Goal: Information Seeking & Learning: Learn about a topic

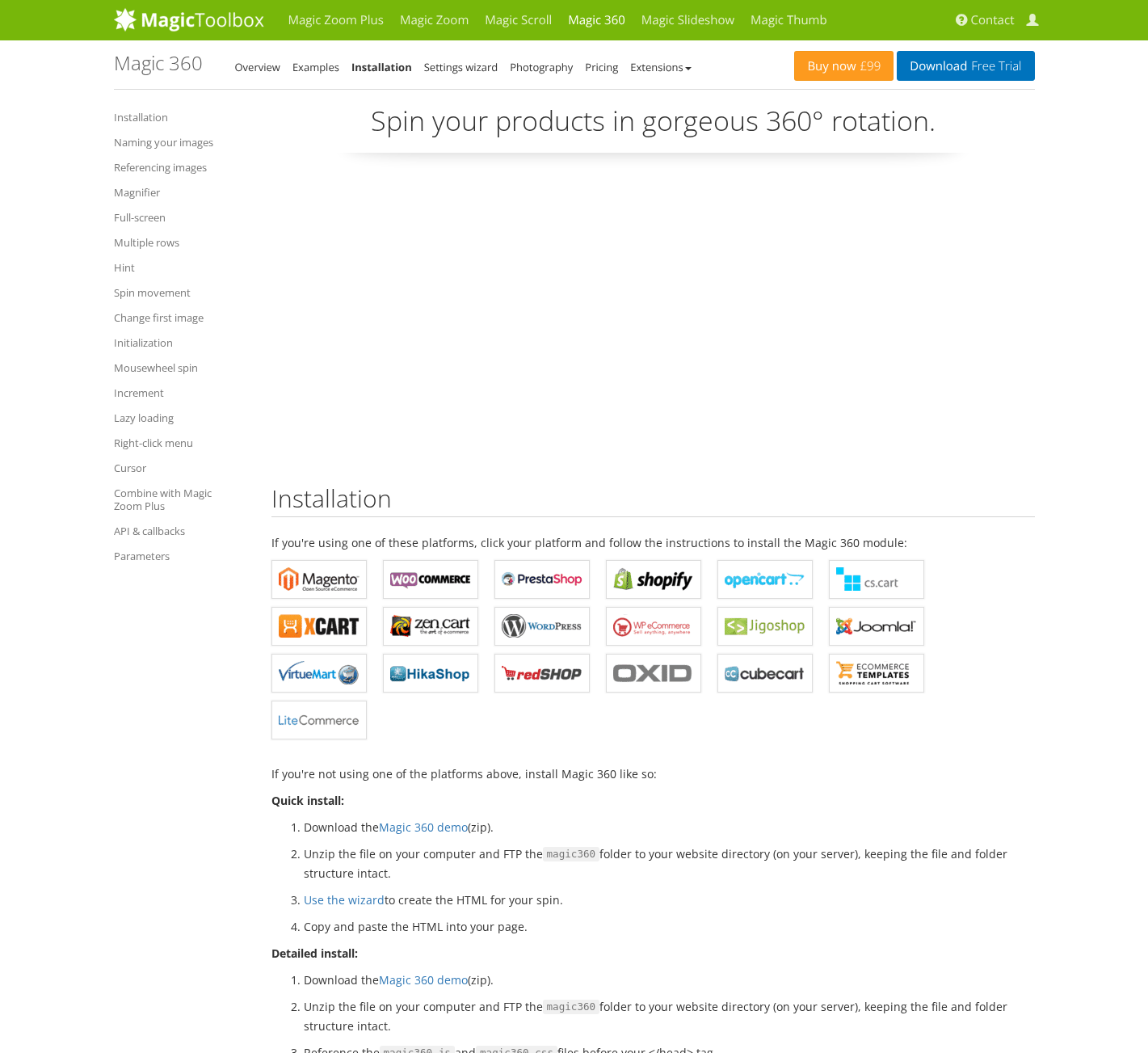
drag, startPoint x: 164, startPoint y: 143, endPoint x: 173, endPoint y: 152, distance: 12.7
click at [164, 143] on link "Naming your images" at bounding box center [181, 142] width 134 height 20
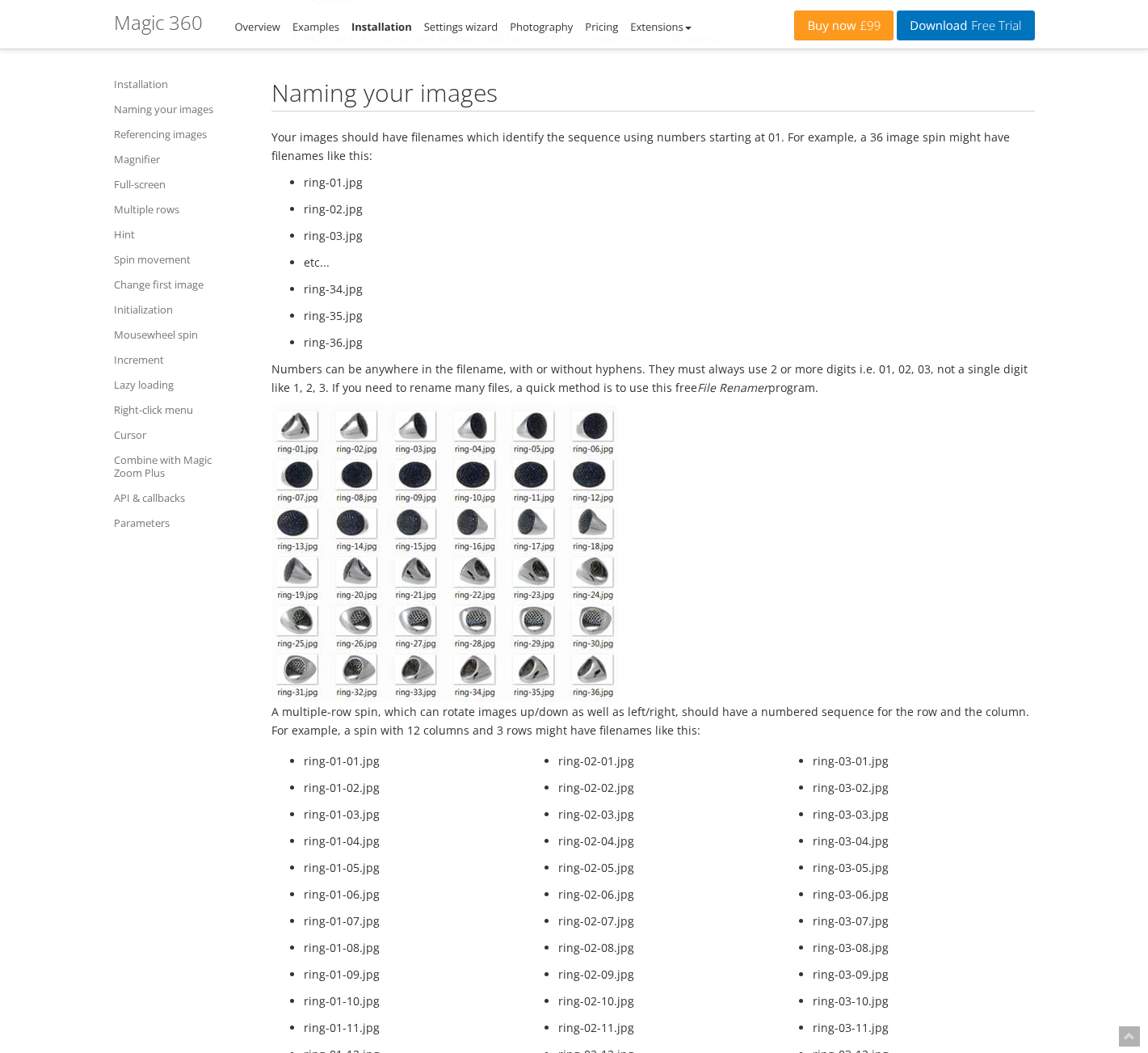
scroll to position [1445, 0]
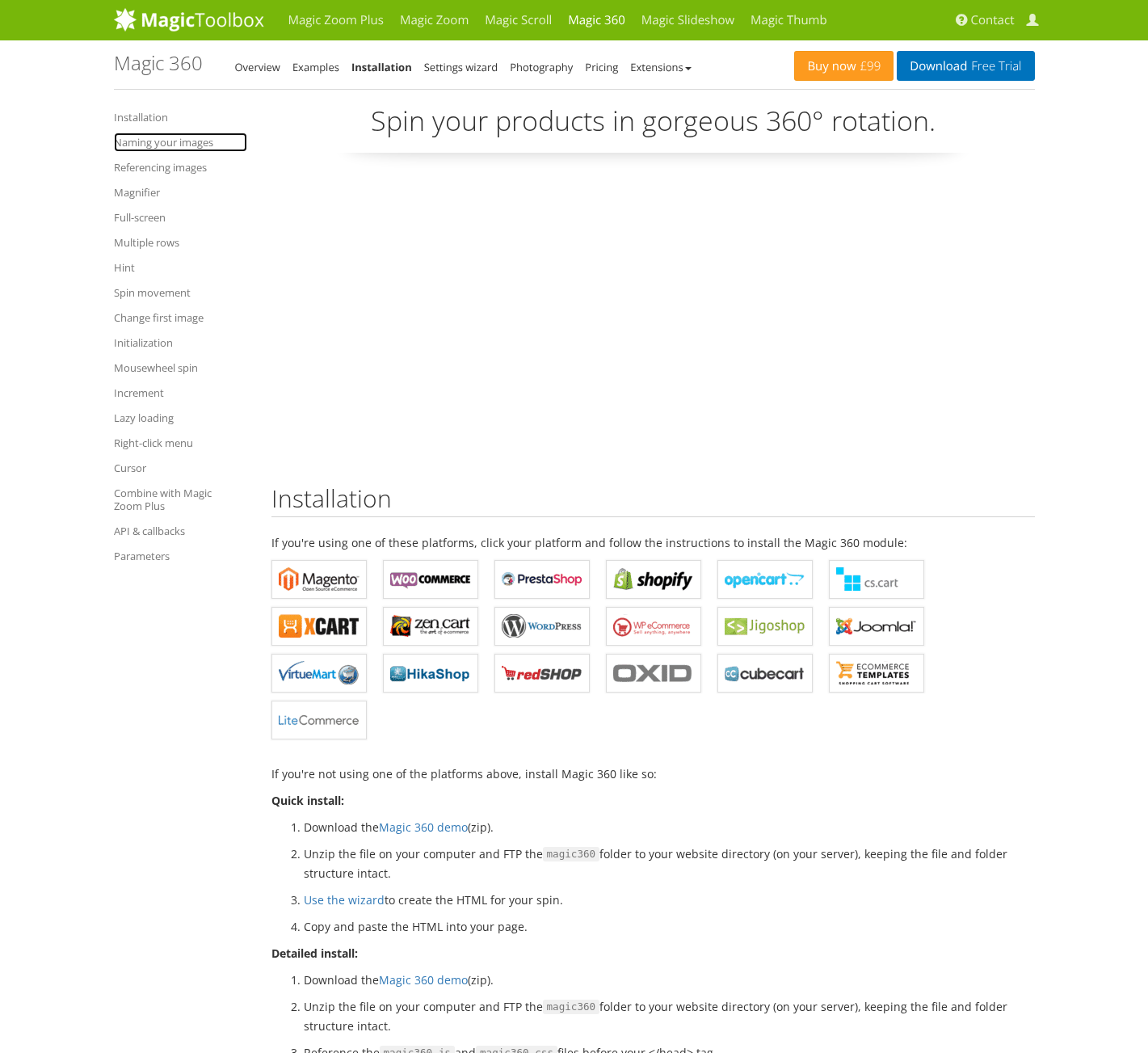
click at [153, 138] on link "Naming your images" at bounding box center [181, 142] width 134 height 20
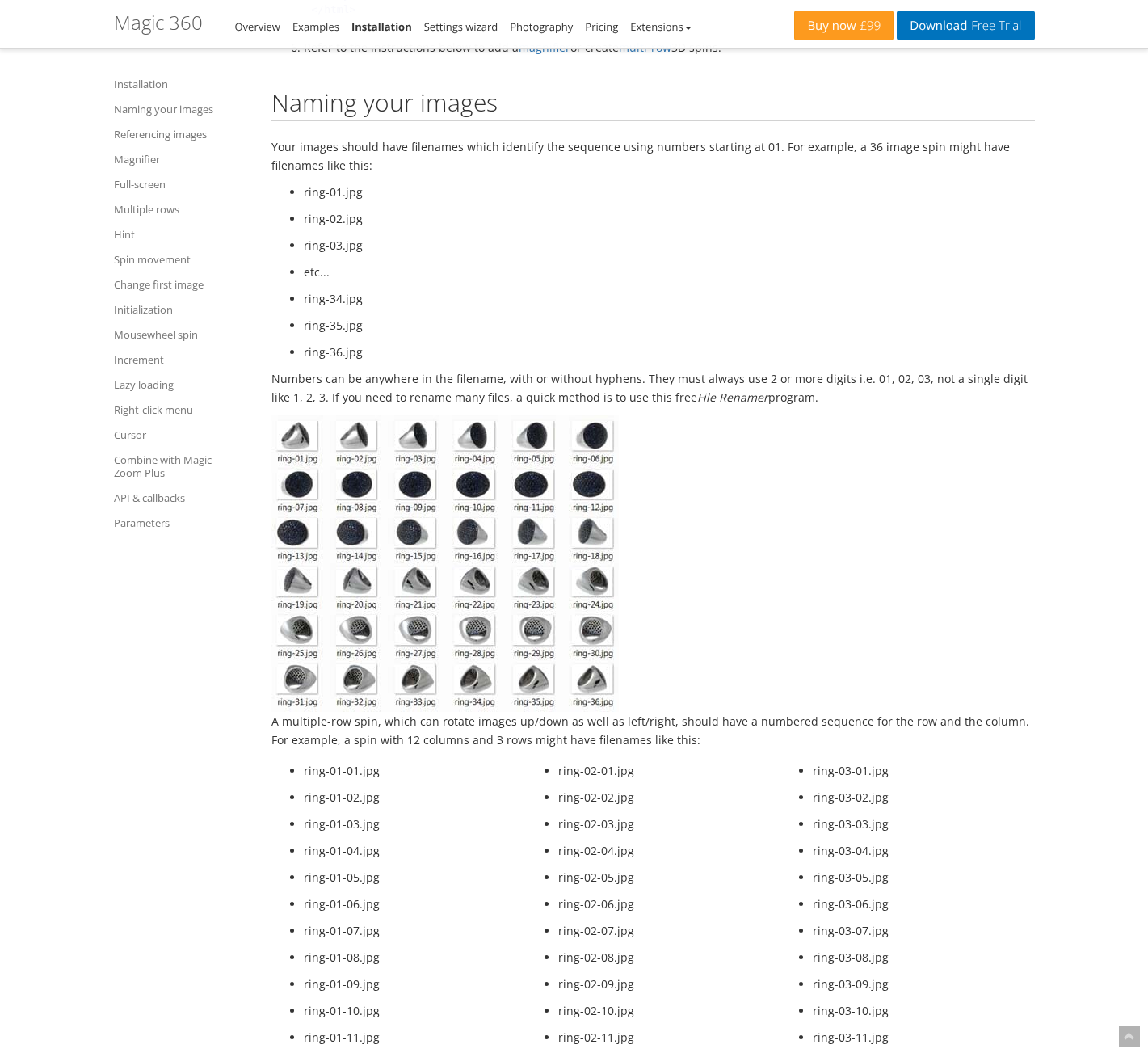
scroll to position [1445, 0]
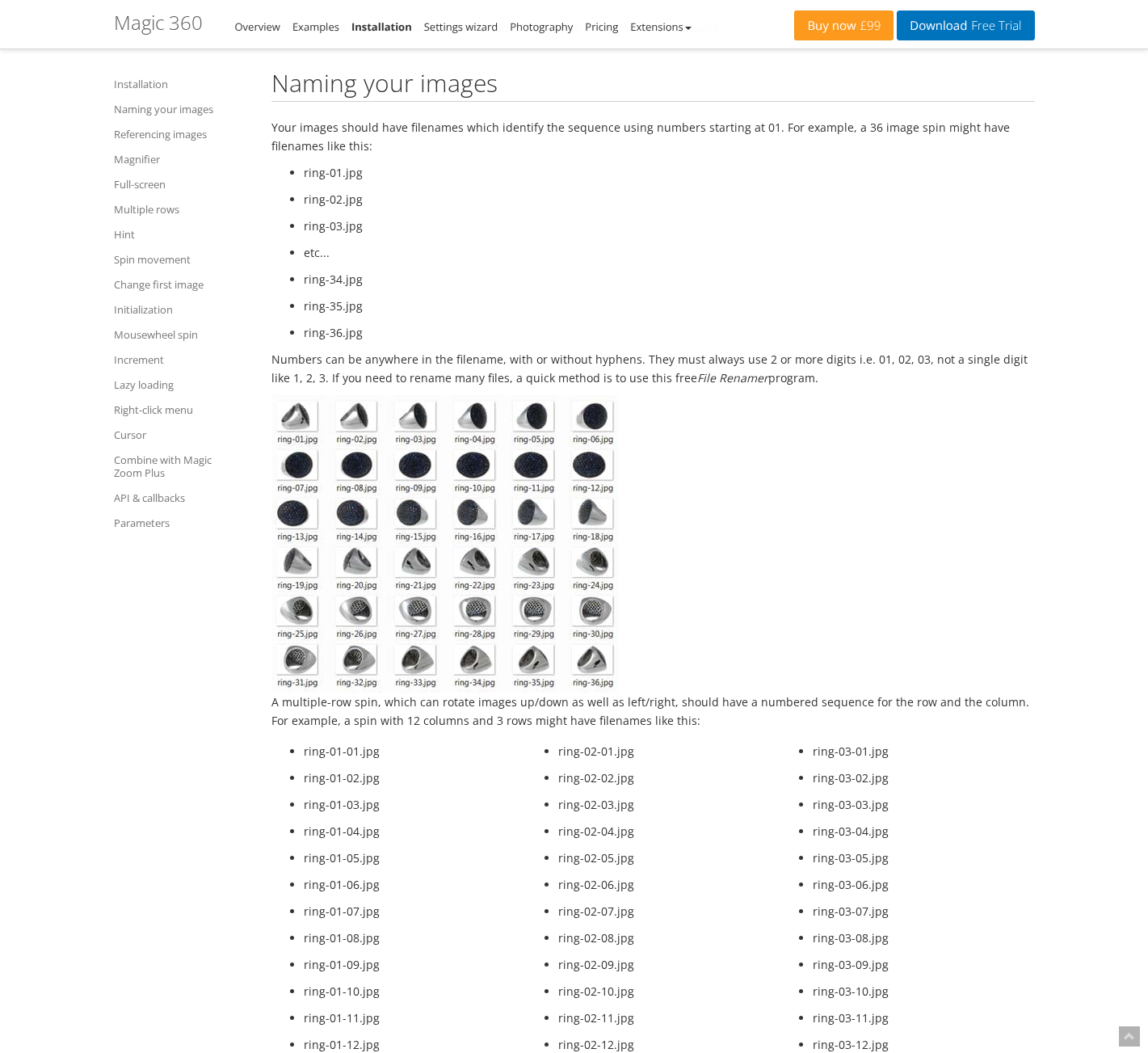
click at [138, 81] on link "Installation" at bounding box center [182, 83] width 138 height 20
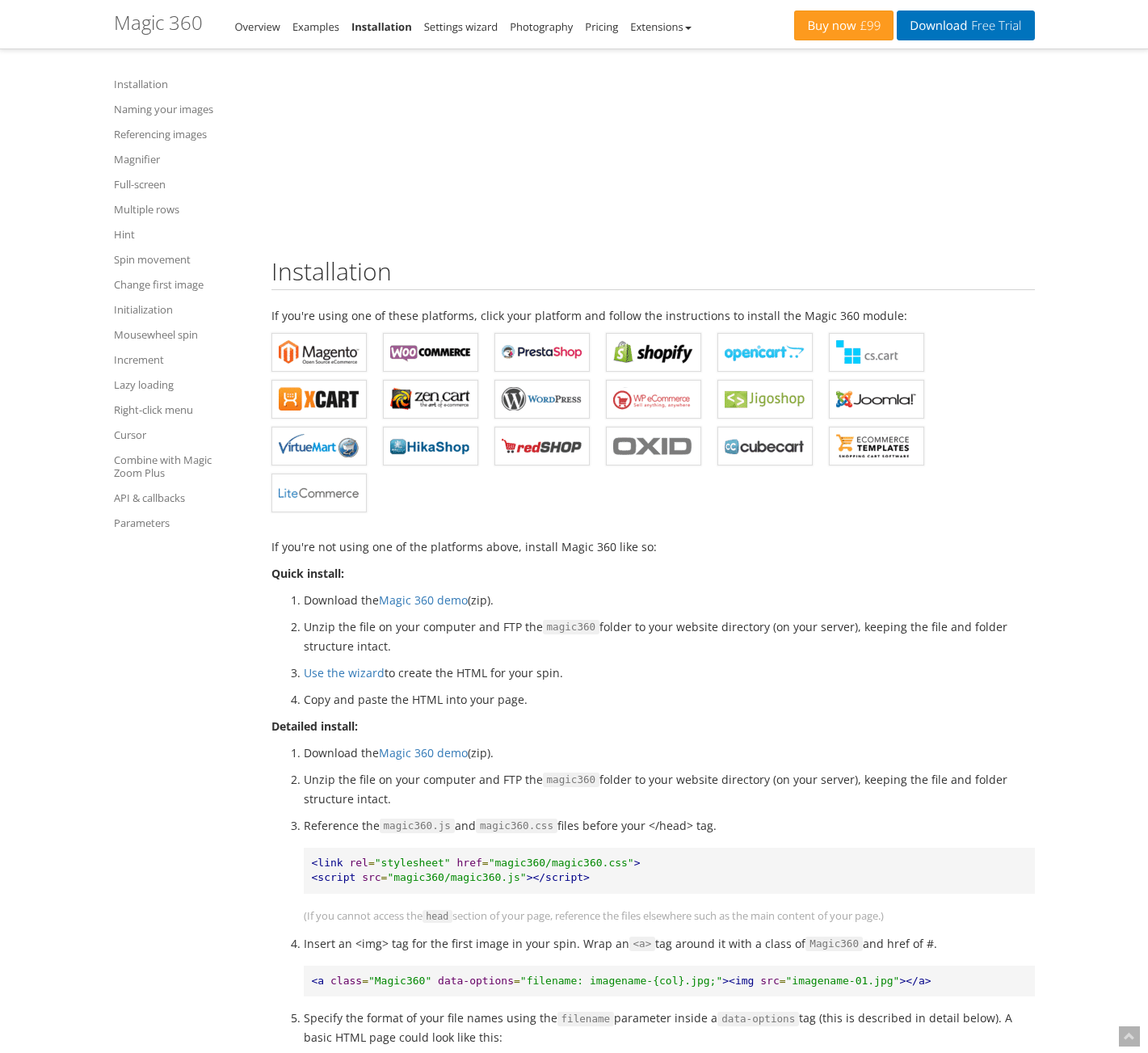
scroll to position [242, 0]
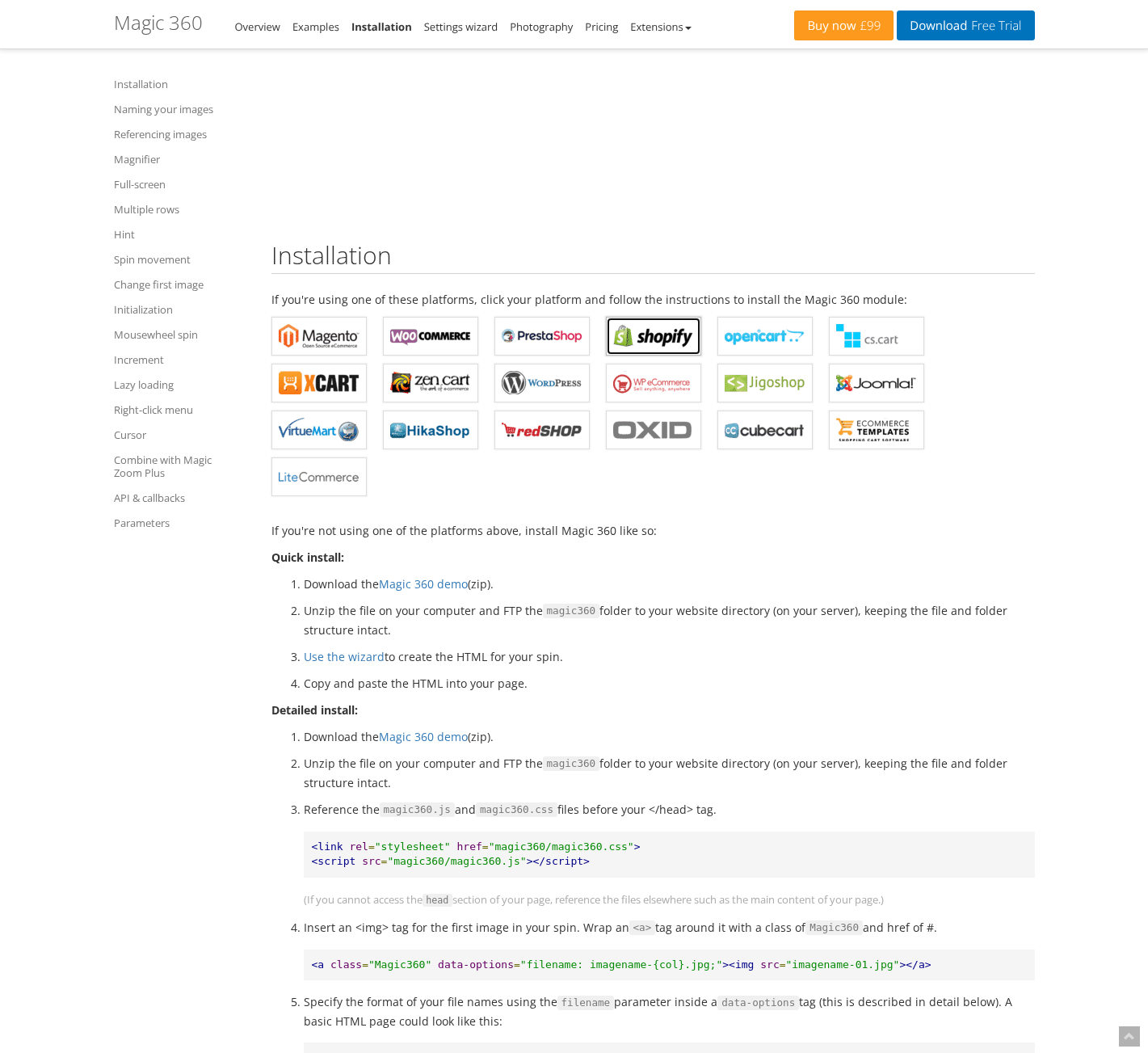
click at [667, 332] on b "Magic 360 for Shopify" at bounding box center [654, 336] width 80 height 24
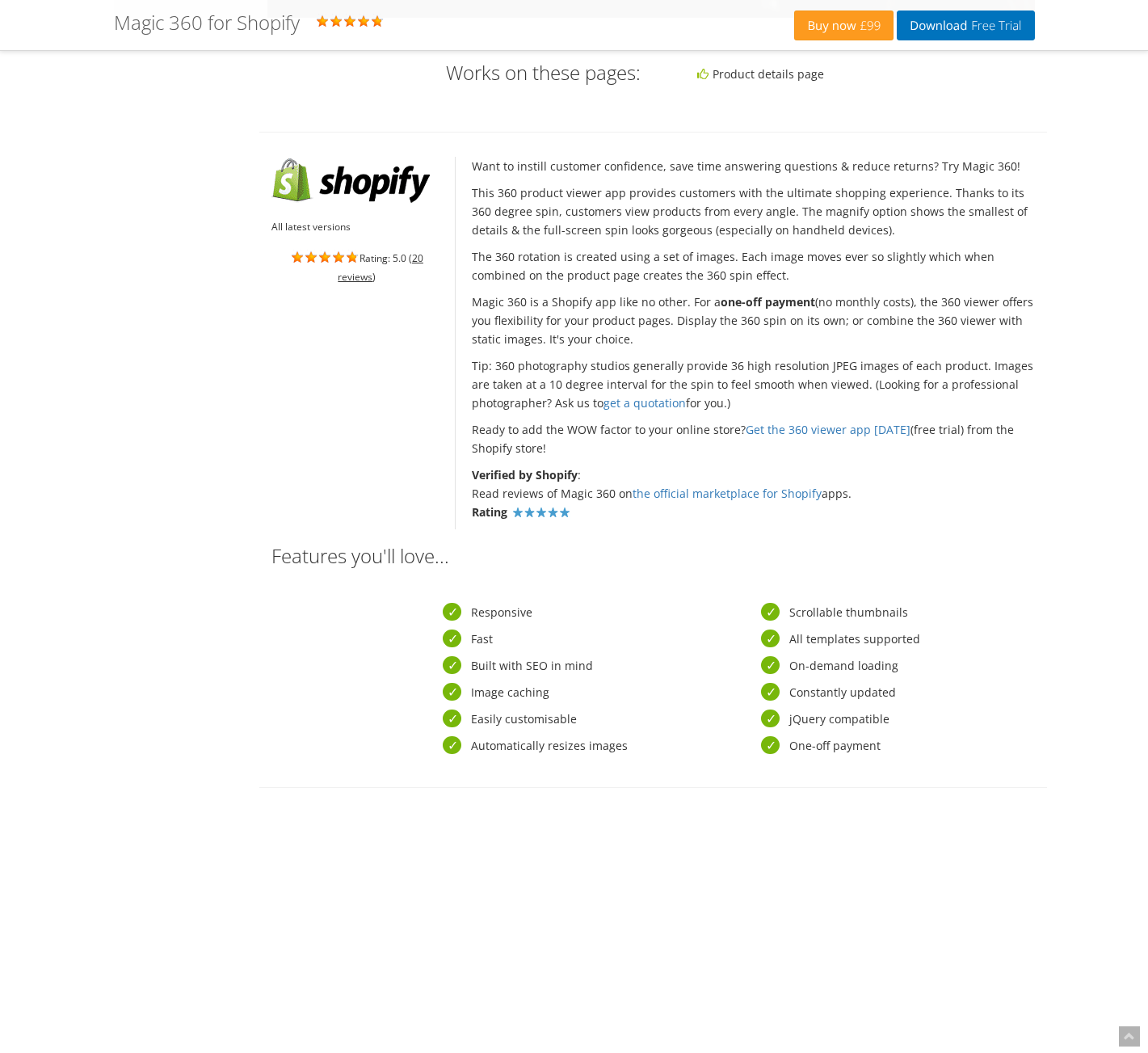
scroll to position [647, 0]
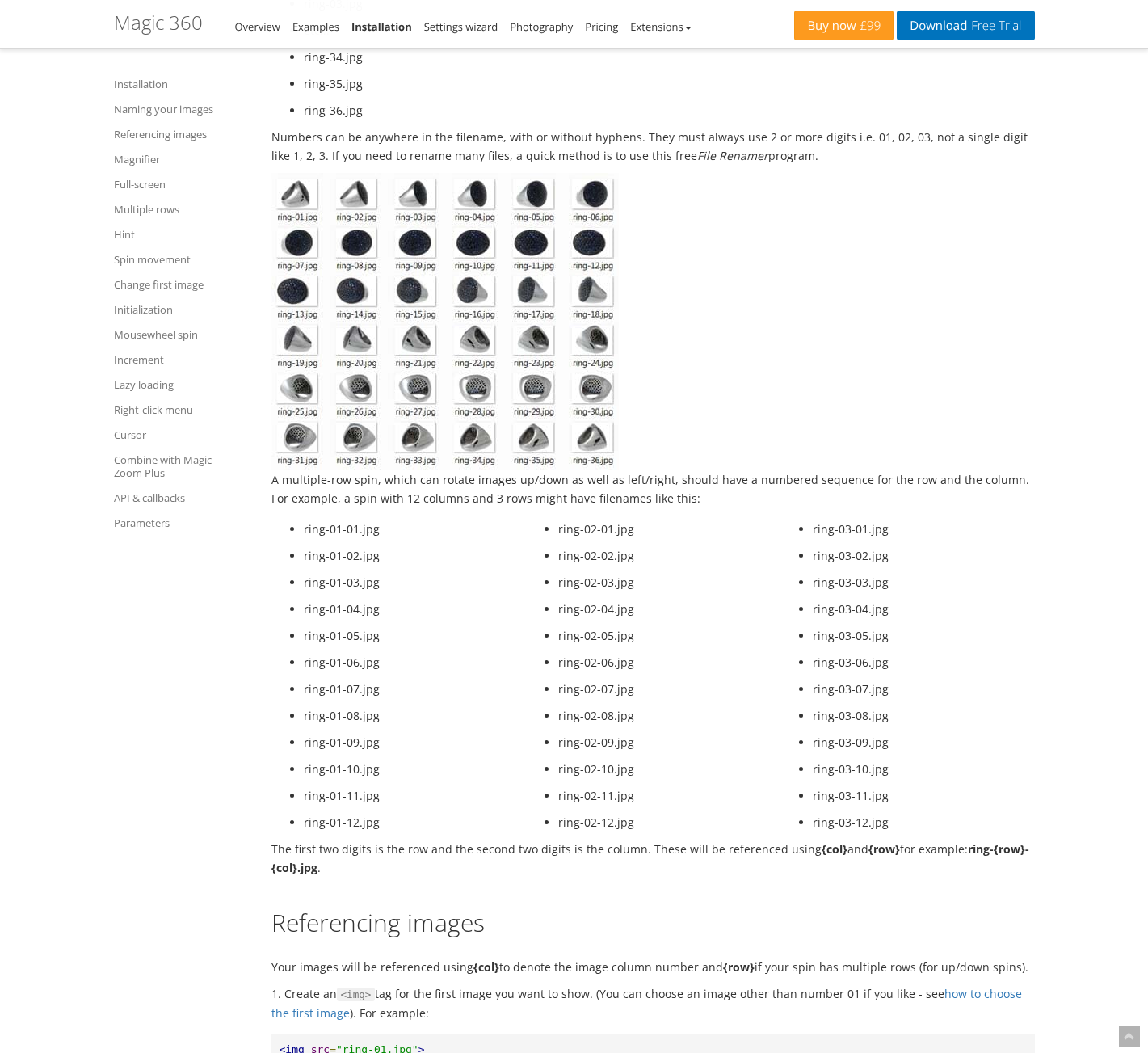
scroll to position [1698, 0]
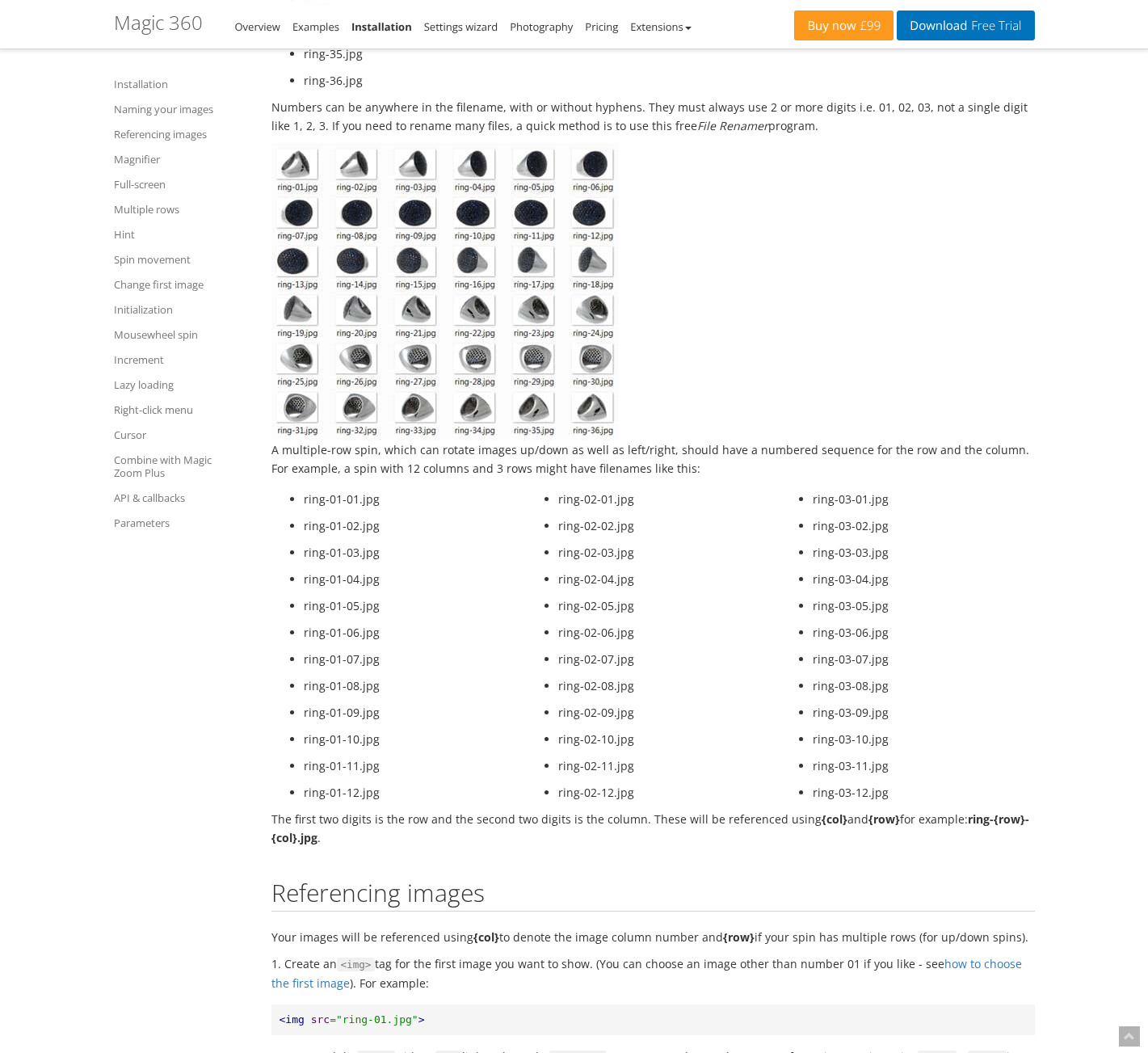
click at [192, 273] on ul "Installation Naming your images Referencing images Magnifier Full-screen Multip…" at bounding box center [182, 303] width 138 height 470
click at [188, 287] on link "Change first image" at bounding box center [182, 285] width 138 height 20
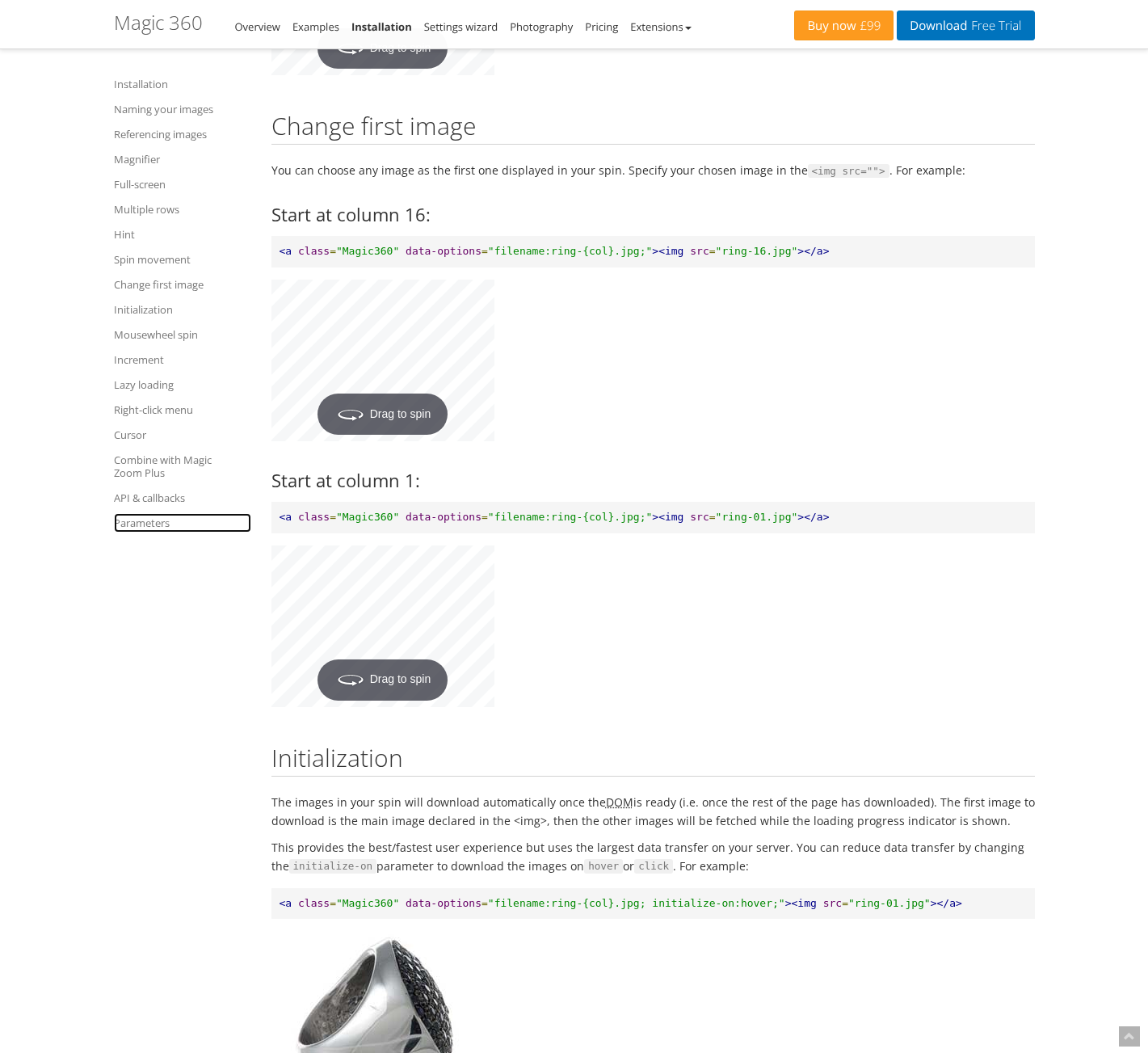
click at [161, 529] on link "Parameters" at bounding box center [182, 522] width 138 height 20
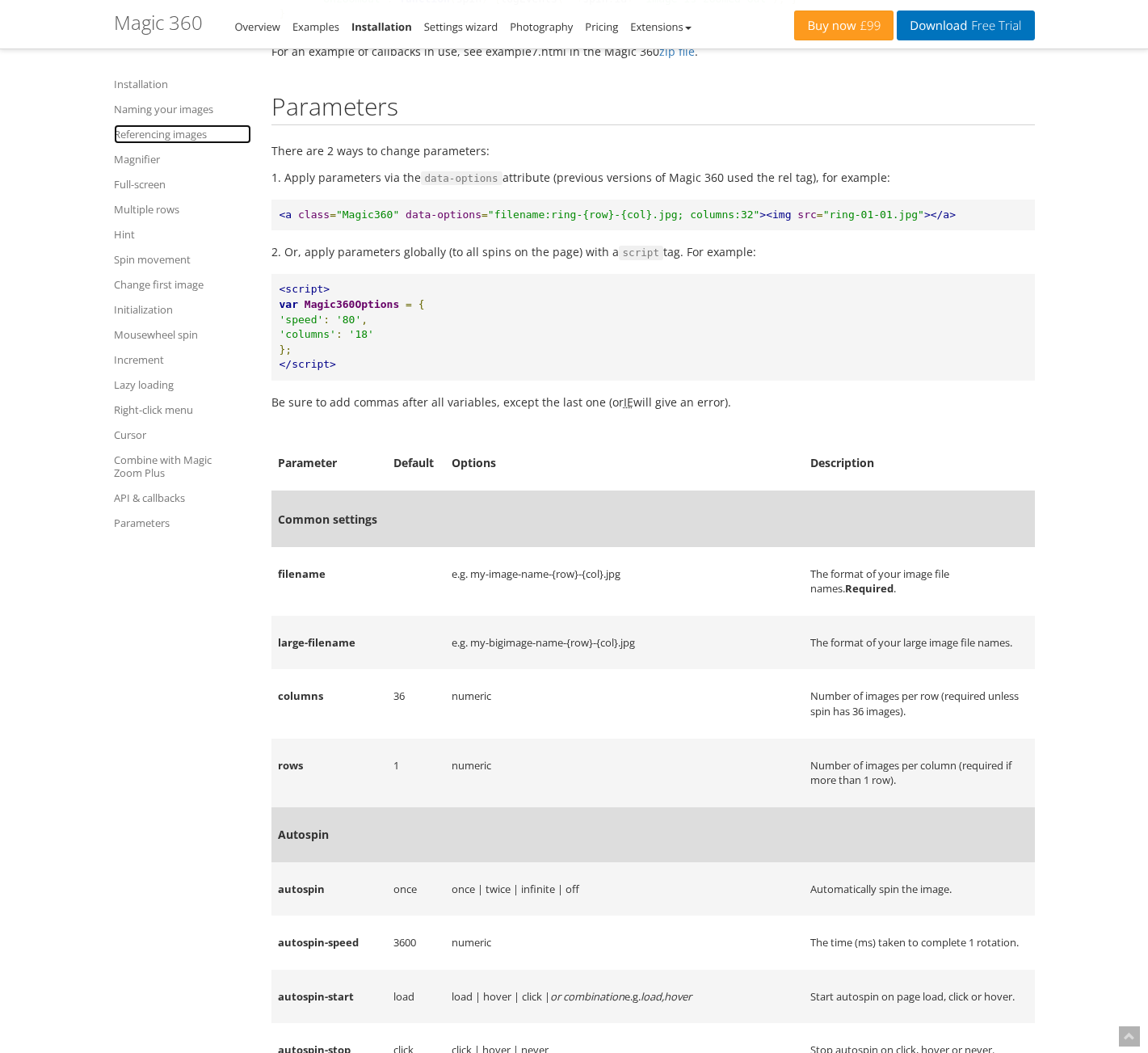
click at [147, 138] on link "Referencing images" at bounding box center [182, 134] width 138 height 20
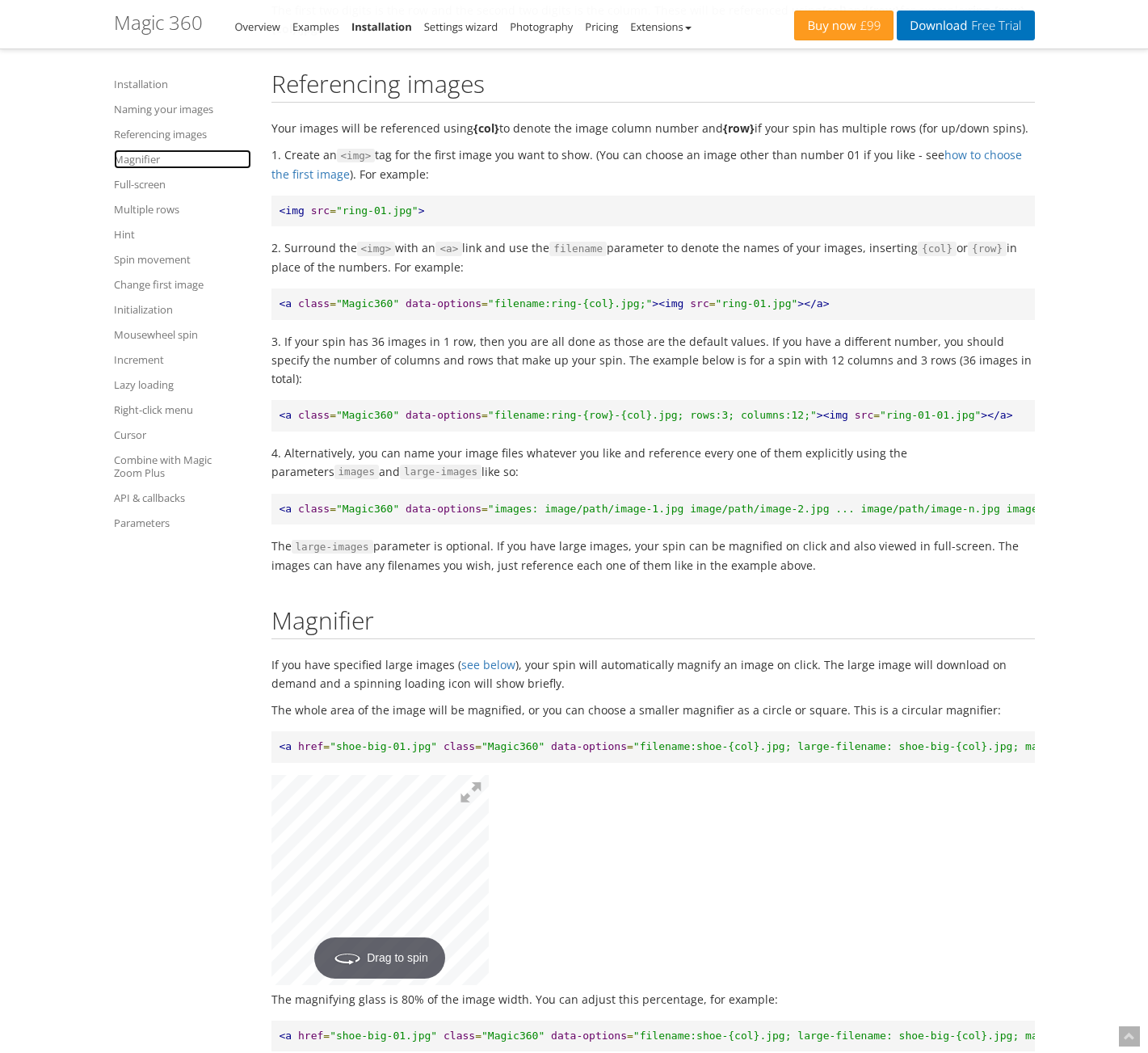
click at [145, 159] on link "Magnifier" at bounding box center [182, 159] width 138 height 20
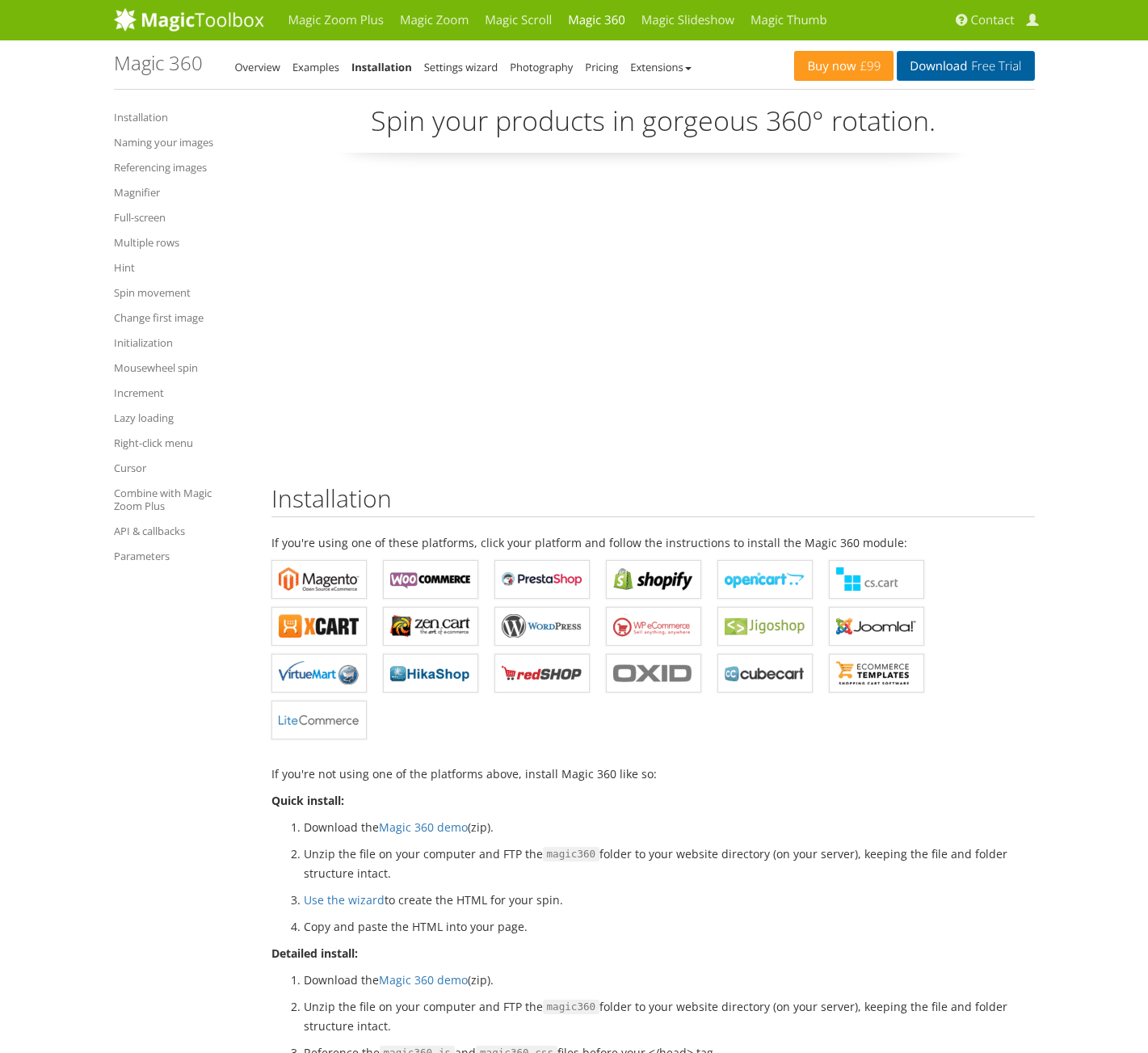
click at [964, 69] on link "Download Free Trial" at bounding box center [966, 66] width 138 height 30
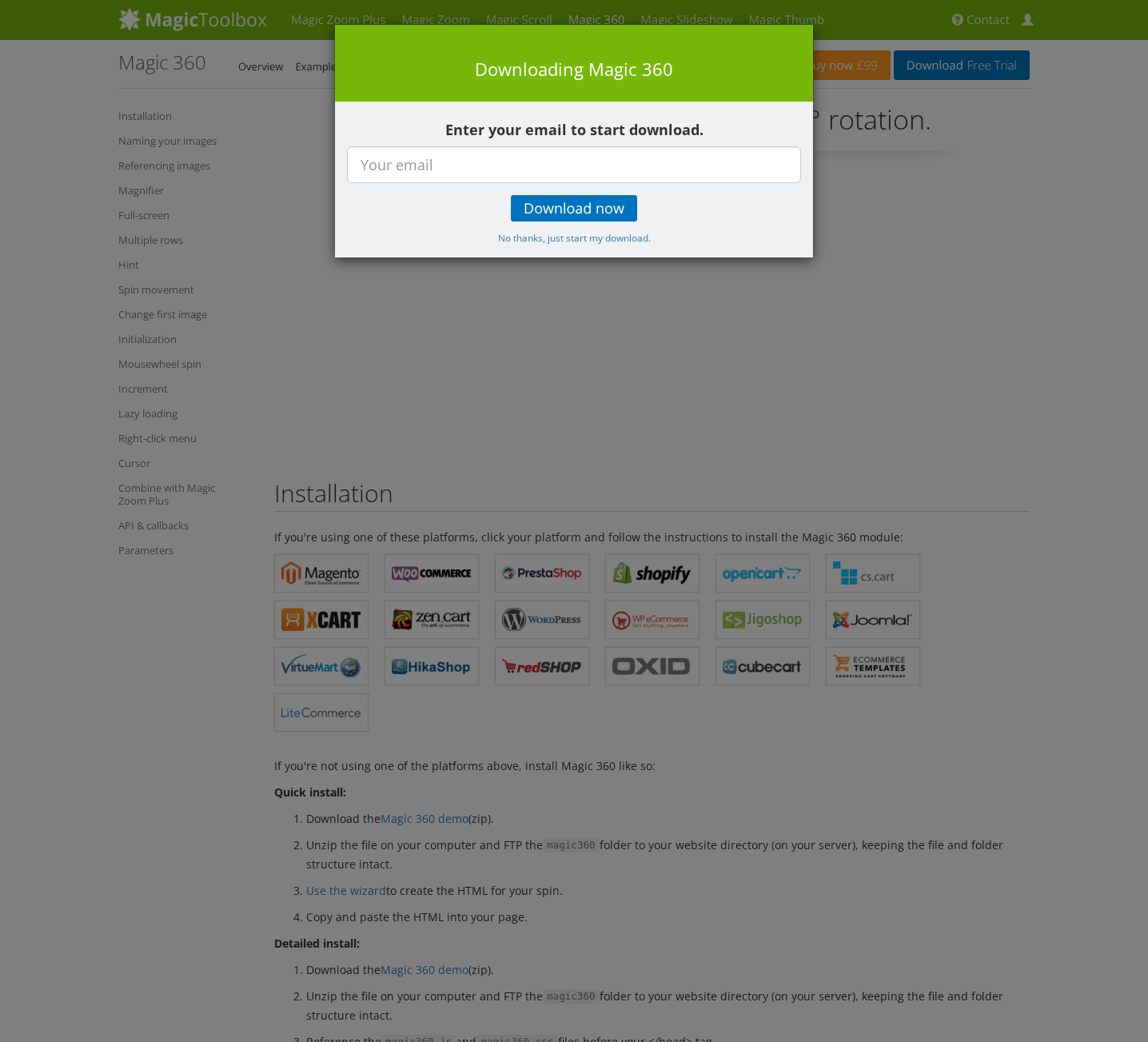
click at [912, 408] on div "× Downloading Magic 360 Enter your email to start download. Download now No tha…" at bounding box center [574, 521] width 1148 height 1042
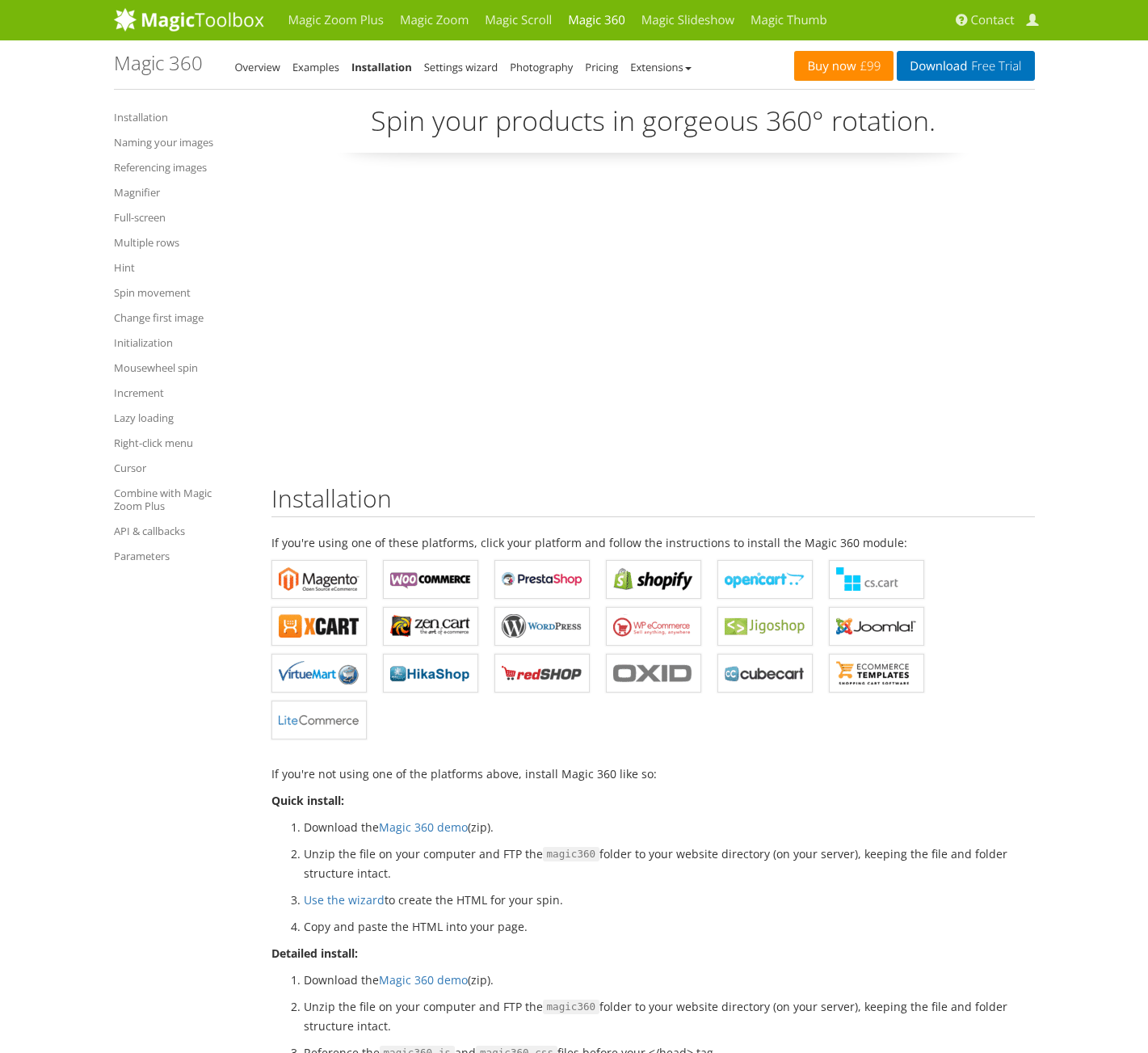
click at [839, 67] on link "Buy now £99" at bounding box center [844, 66] width 99 height 30
click at [640, 572] on b "Magic 360 for Shopify" at bounding box center [654, 579] width 80 height 24
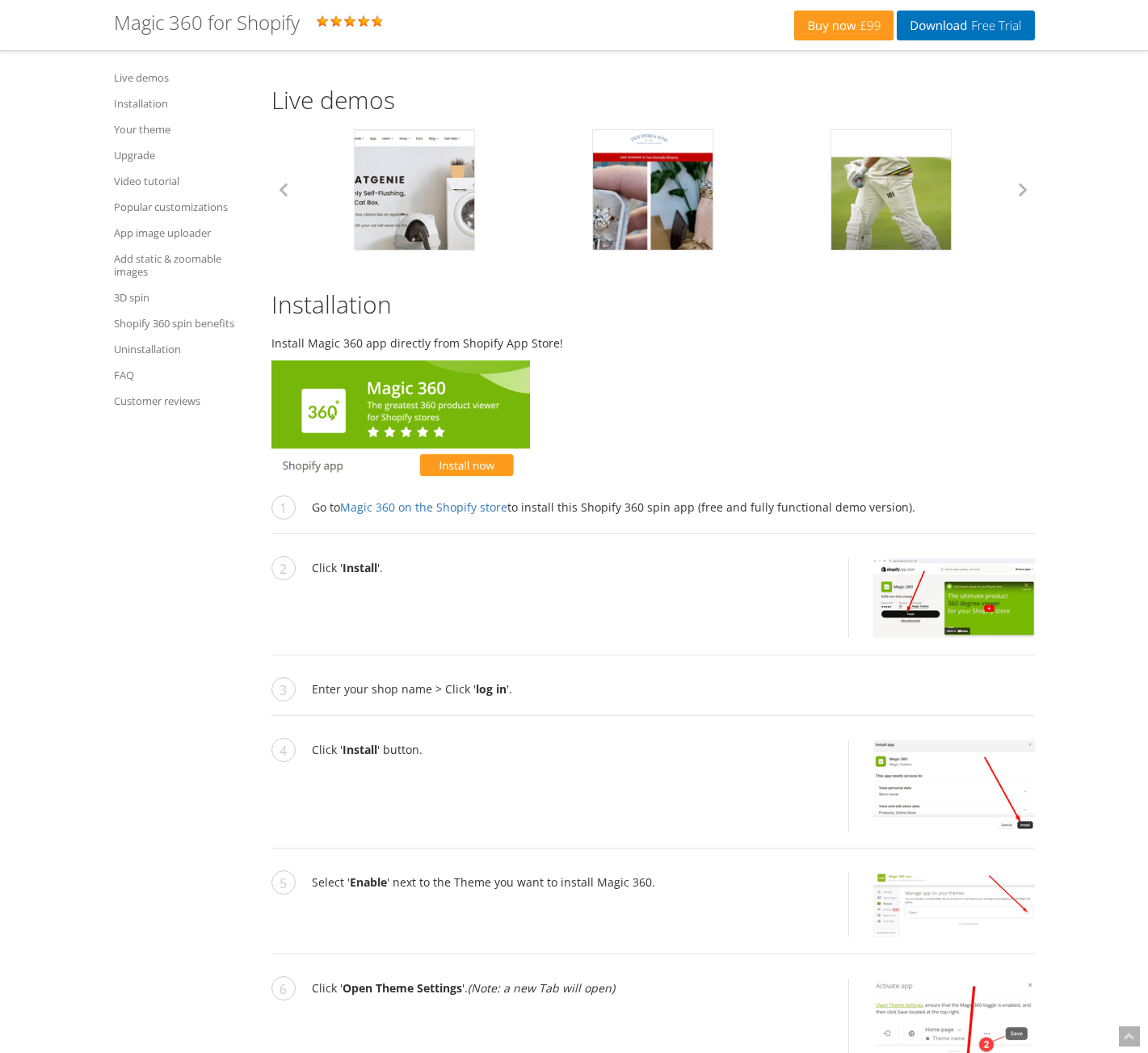
scroll to position [1455, 0]
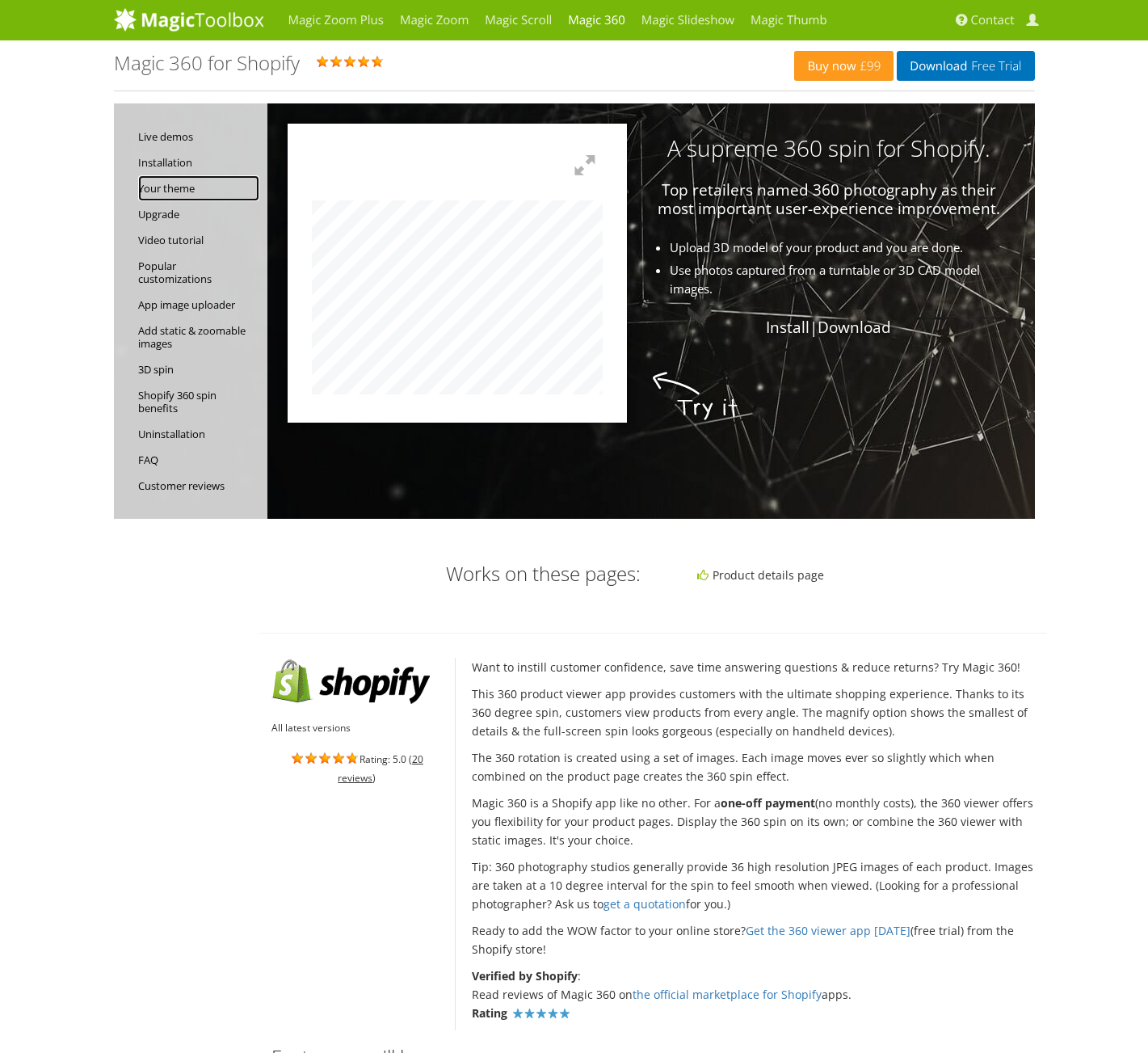
click at [166, 188] on link "Your theme" at bounding box center [199, 188] width 122 height 26
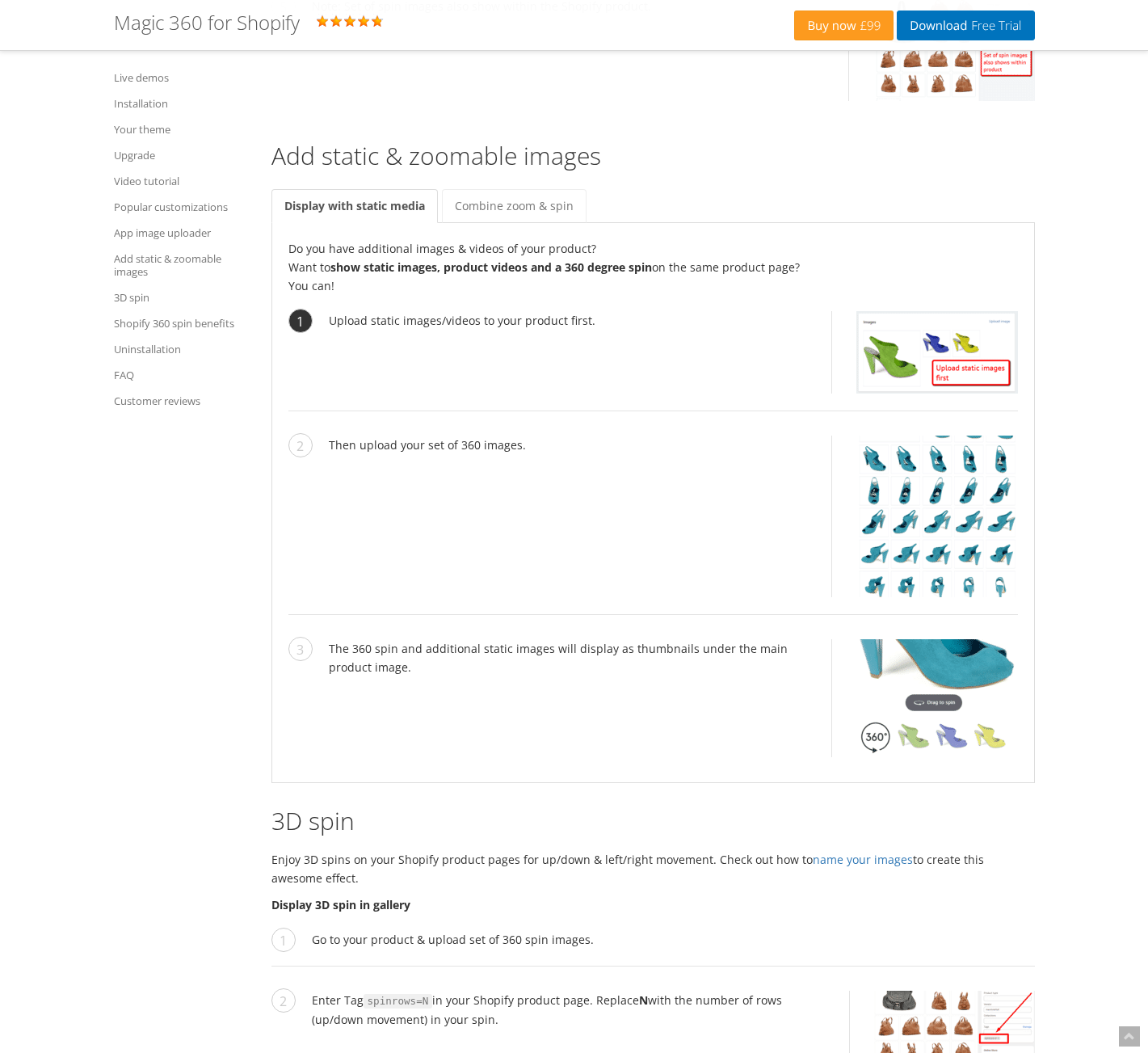
scroll to position [6714, 0]
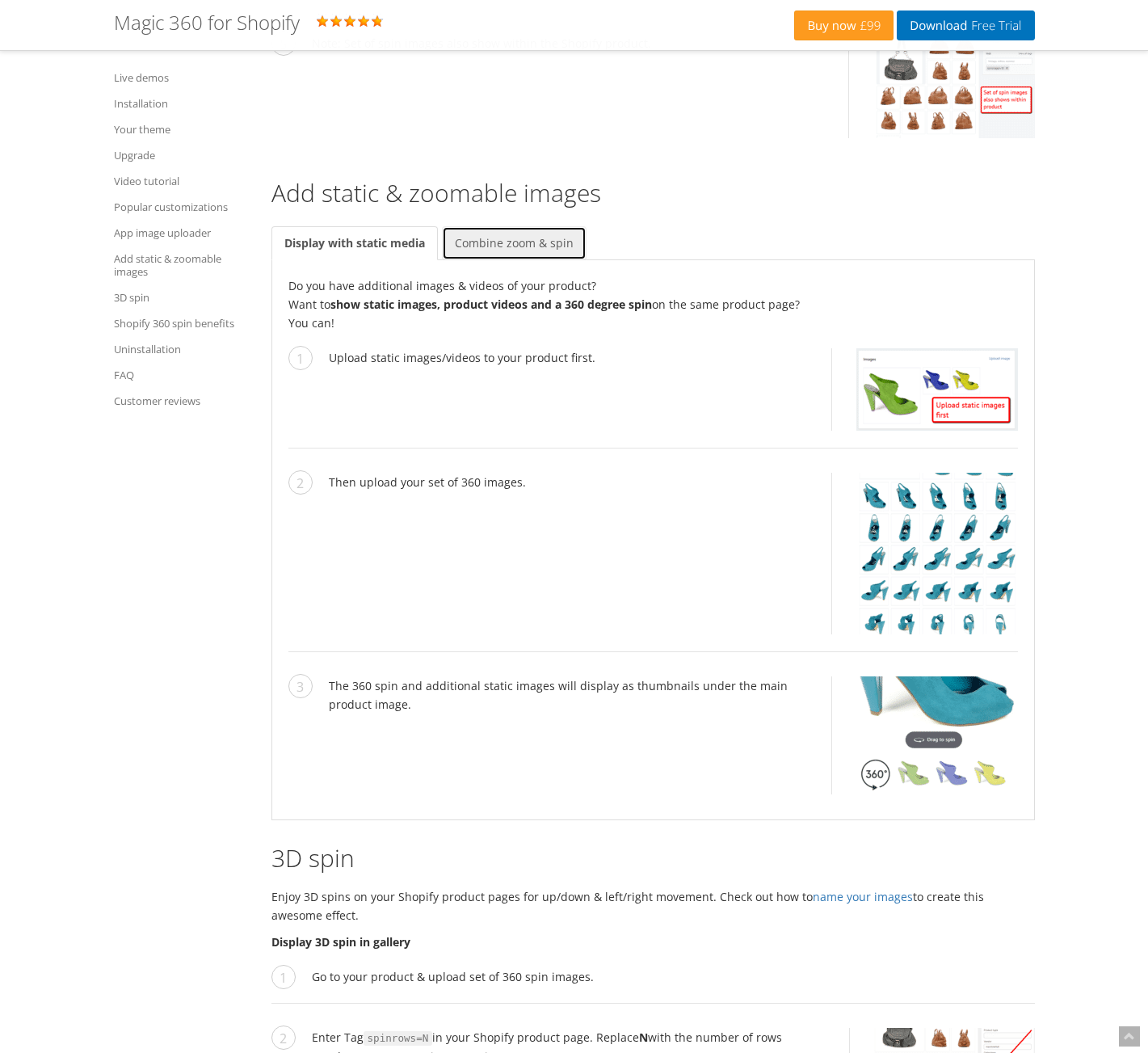
click at [487, 227] on link "Combine zoom & spin" at bounding box center [514, 243] width 145 height 34
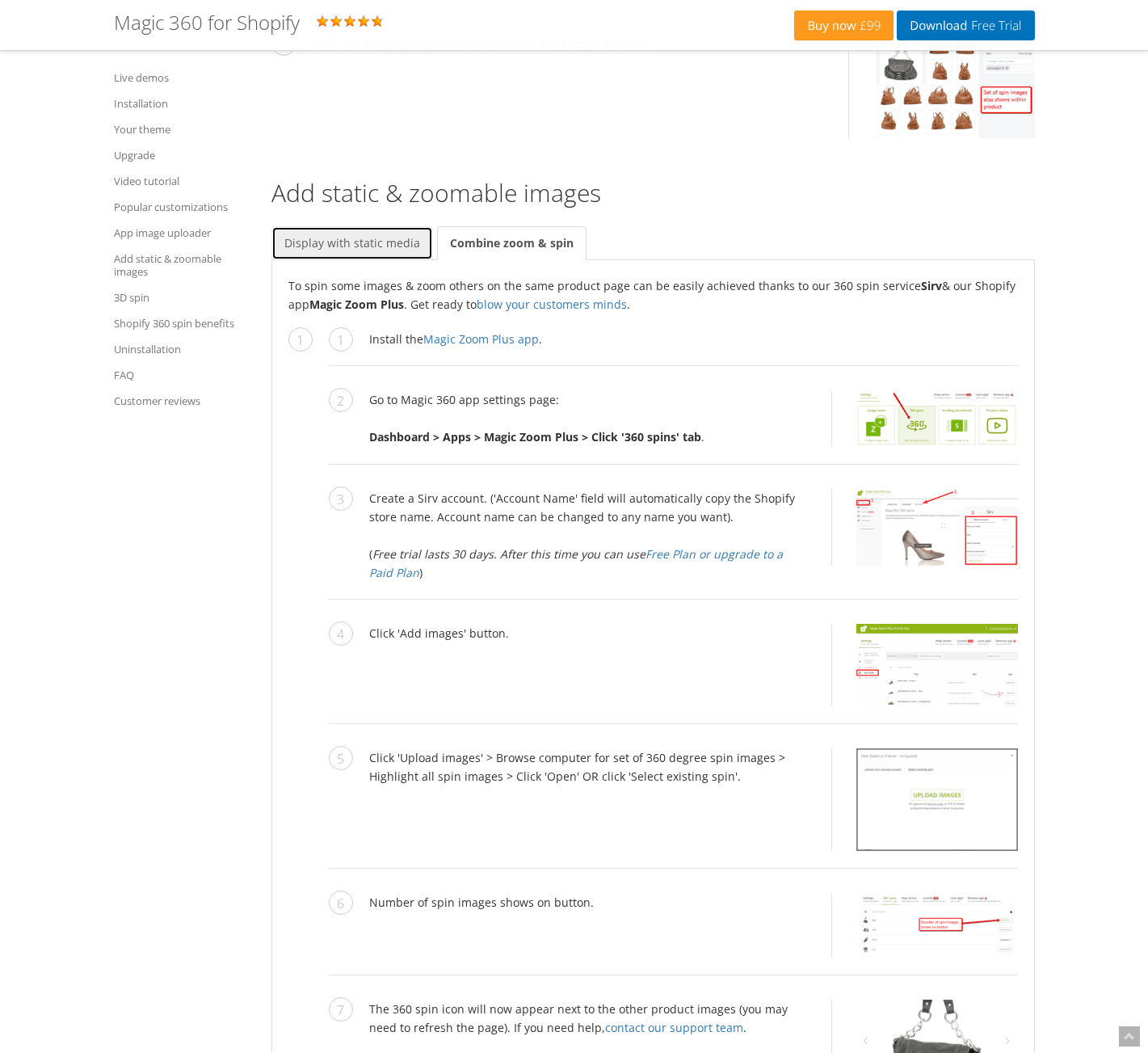
click at [365, 227] on link "Display with static media" at bounding box center [352, 243] width 162 height 34
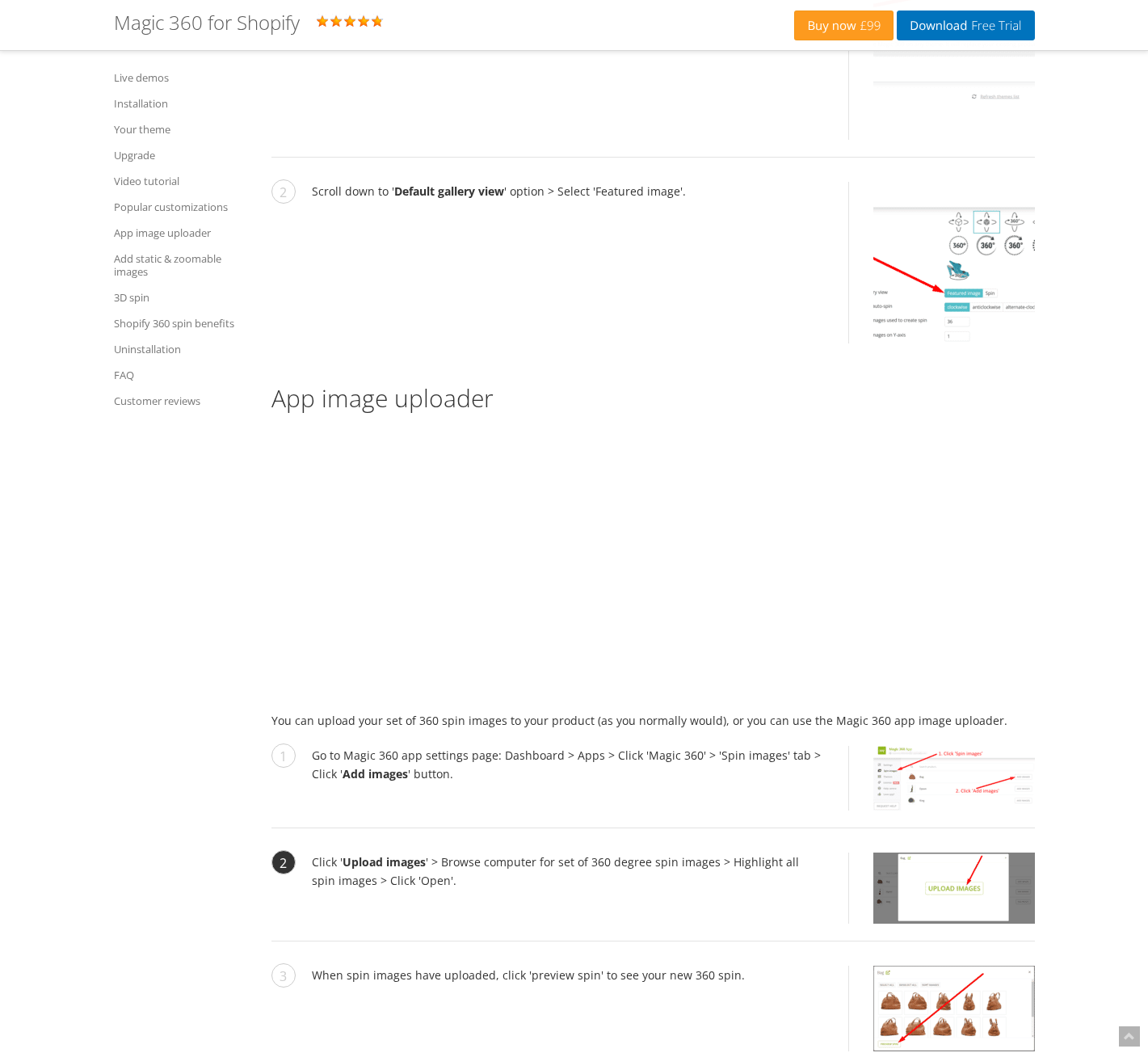
scroll to position [5258, 0]
